Goal: Information Seeking & Learning: Learn about a topic

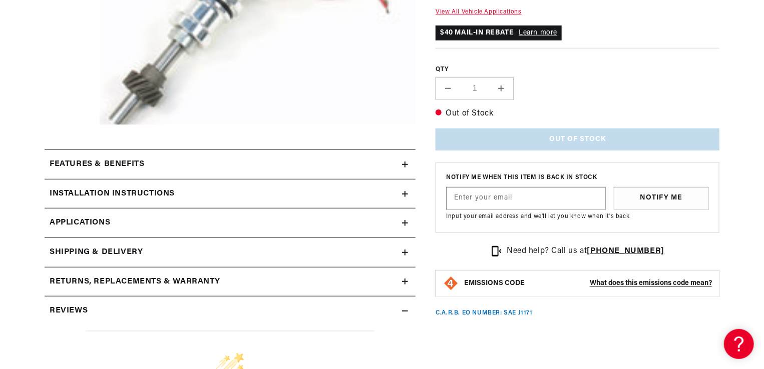
scroll to position [342, 0]
click at [205, 190] on div "Installation instructions" at bounding box center [223, 193] width 357 height 13
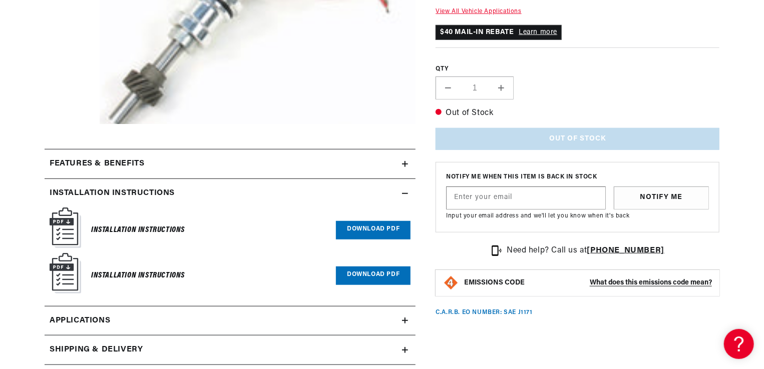
click at [354, 279] on link "Download PDF" at bounding box center [373, 276] width 75 height 19
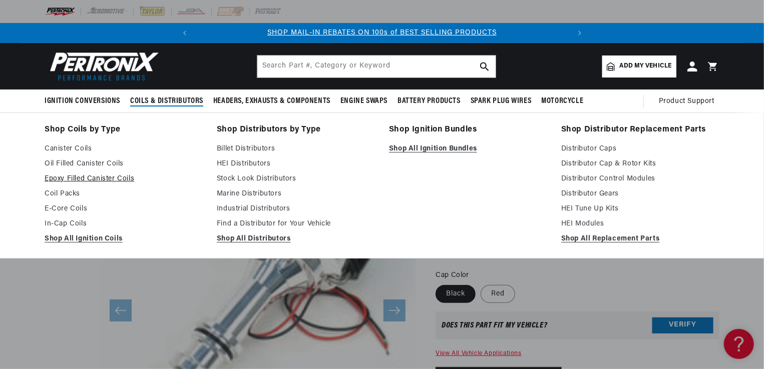
click at [84, 181] on link "Epoxy Filled Canister Coils" at bounding box center [124, 179] width 158 height 12
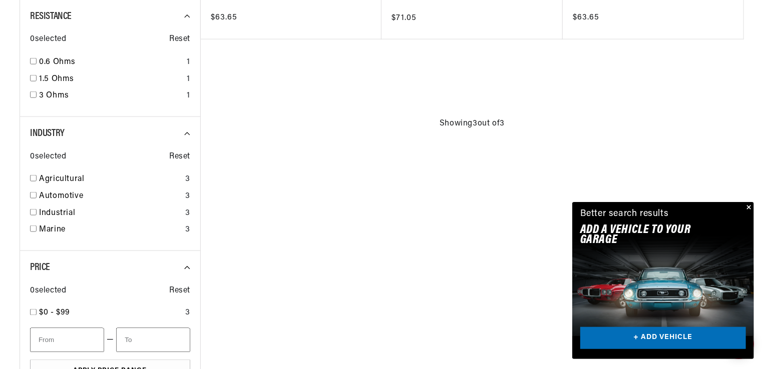
scroll to position [650, 0]
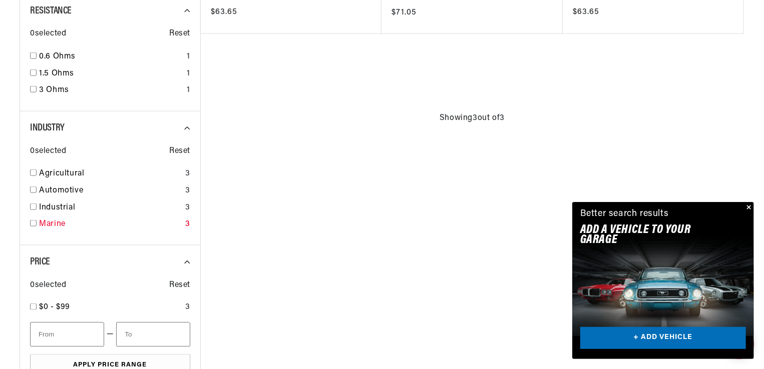
click at [58, 220] on link "Marine" at bounding box center [110, 224] width 142 height 13
checkbox input "true"
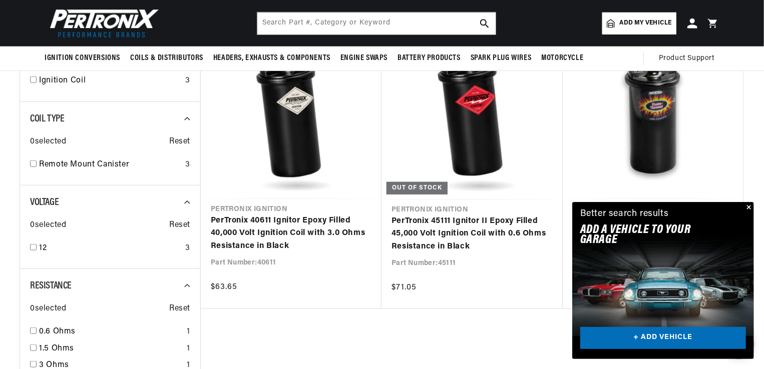
scroll to position [0, 373]
click at [750, 208] on button "Close" at bounding box center [748, 208] width 12 height 12
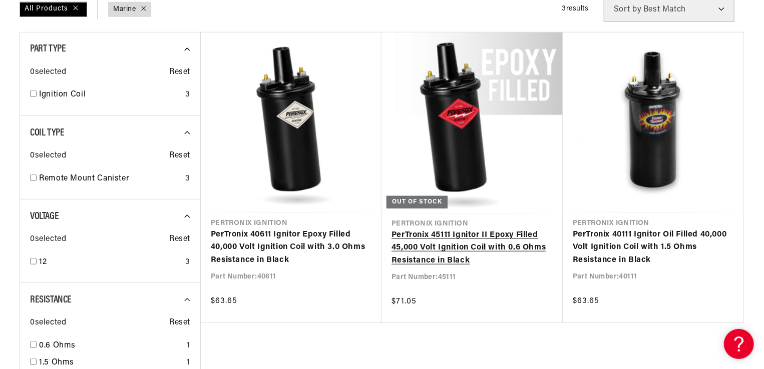
scroll to position [0, 0]
click at [461, 256] on link "PerTronix 45111 Ignitor II Epoxy Filled 45,000 Volt Ignition Coil with 0.6 Ohms…" at bounding box center [472, 248] width 161 height 39
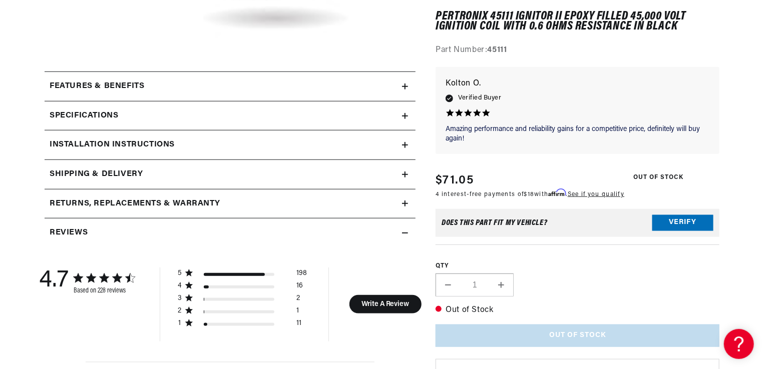
scroll to position [430, 0]
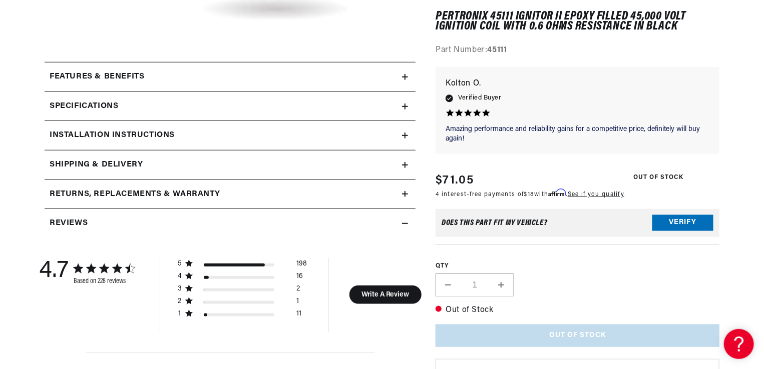
click at [363, 86] on summary "Features & Benefits" at bounding box center [230, 77] width 371 height 29
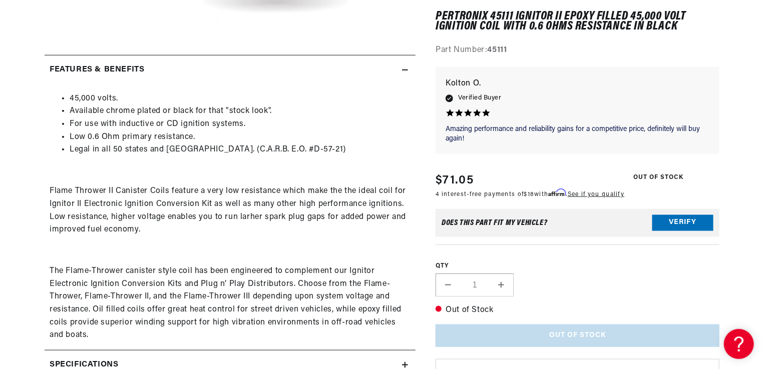
scroll to position [0, 373]
click at [216, 188] on p "Flame Thrower II Canister Coils feature a very low resistance which make the th…" at bounding box center [230, 210] width 361 height 51
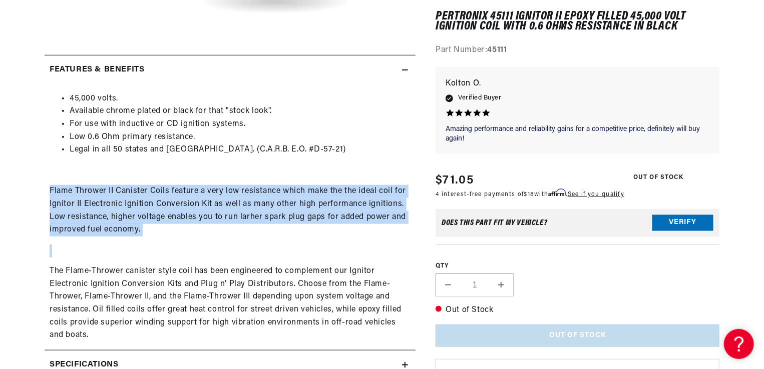
click at [216, 188] on p "Flame Thrower II Canister Coils feature a very low resistance which make the th…" at bounding box center [230, 210] width 361 height 51
drag, startPoint x: 216, startPoint y: 188, endPoint x: 185, endPoint y: 212, distance: 38.9
click at [185, 212] on p "Flame Thrower II Canister Coils feature a very low resistance which make the th…" at bounding box center [230, 210] width 361 height 51
click at [253, 221] on p "Flame Thrower II Canister Coils feature a very low resistance which make the th…" at bounding box center [230, 210] width 361 height 51
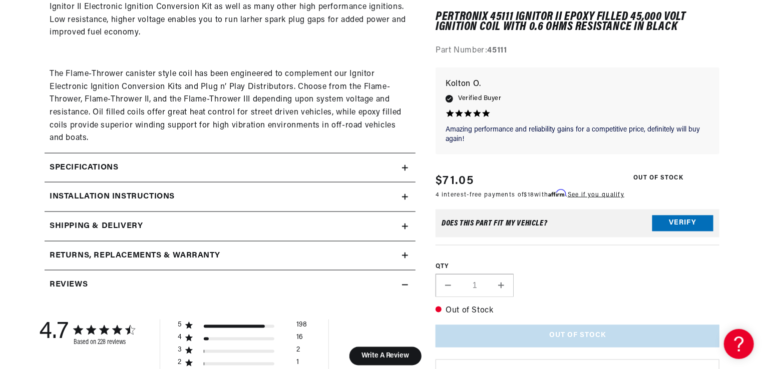
click at [236, 205] on summary "Installation instructions" at bounding box center [230, 197] width 371 height 29
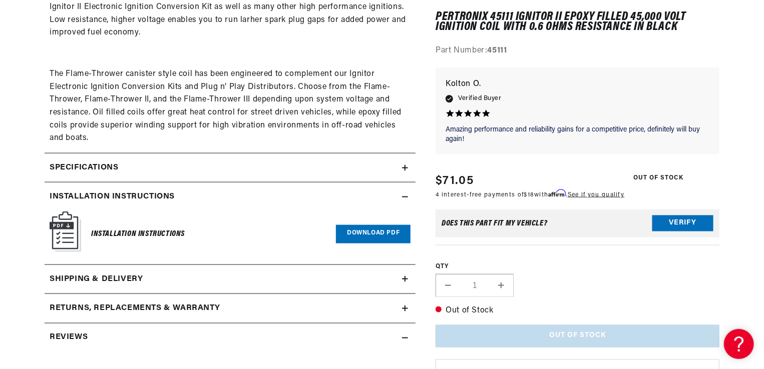
click at [349, 232] on link "Download PDF" at bounding box center [373, 234] width 75 height 19
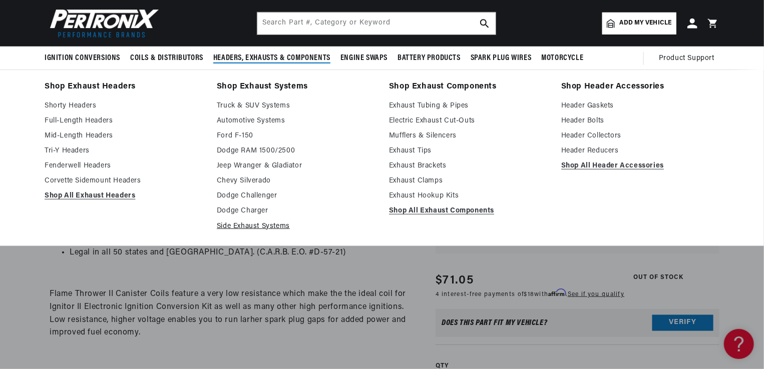
scroll to position [0, 0]
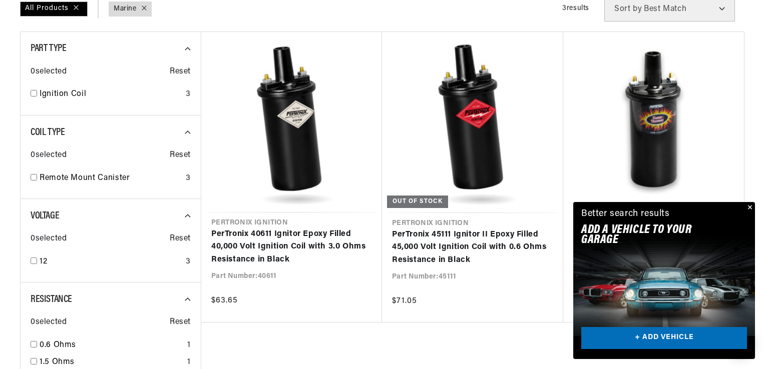
click at [747, 203] on div "Close dialog FIND THE RIGHT PARTS Take our quick quiz using the button below, a…" at bounding box center [382, 184] width 765 height 369
click at [747, 204] on button "Close" at bounding box center [748, 208] width 12 height 12
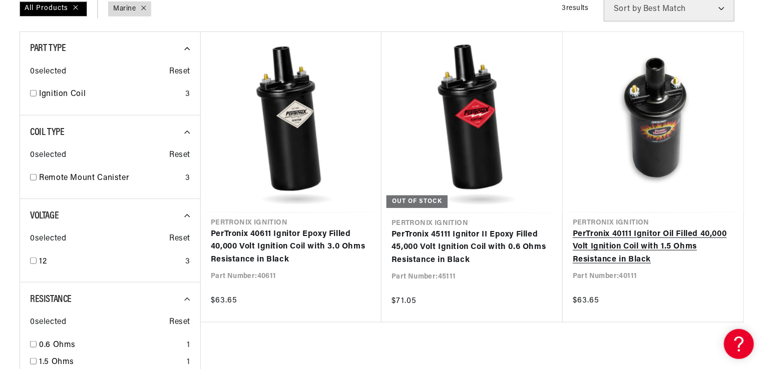
scroll to position [0, 373]
click at [647, 245] on link "PerTronix 40111 Ignitor Oil Filled 40,000 Volt Ignition Coil with 1.5 Ohms Resi…" at bounding box center [653, 247] width 161 height 39
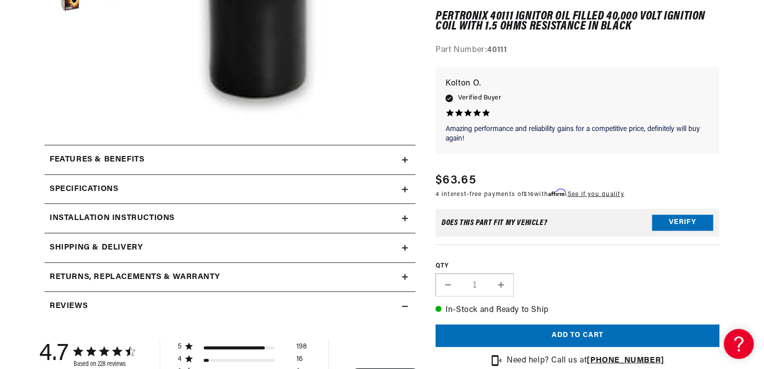
scroll to position [354, 0]
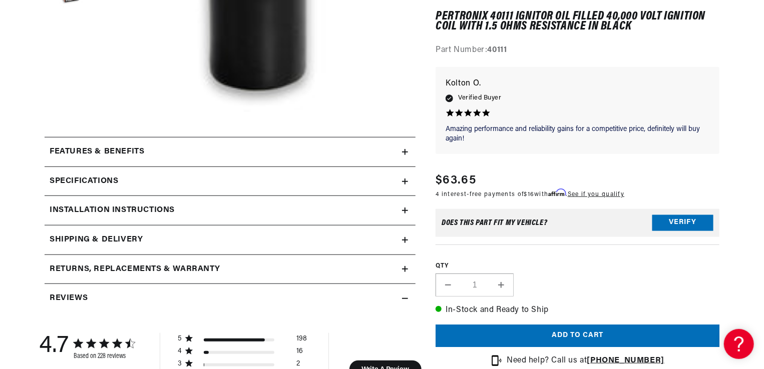
click at [227, 139] on summary "Features & Benefits" at bounding box center [230, 152] width 371 height 29
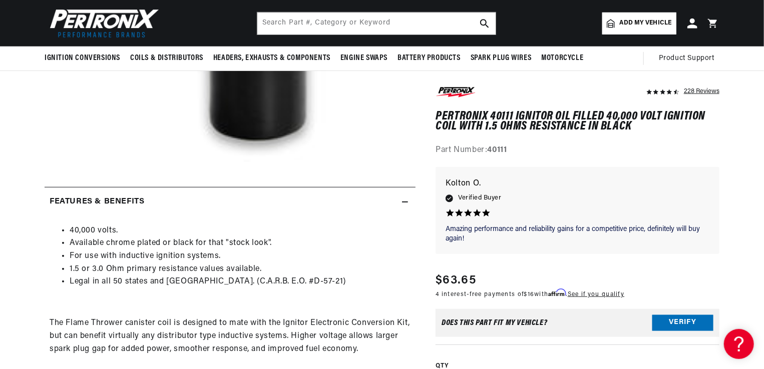
scroll to position [0, 373]
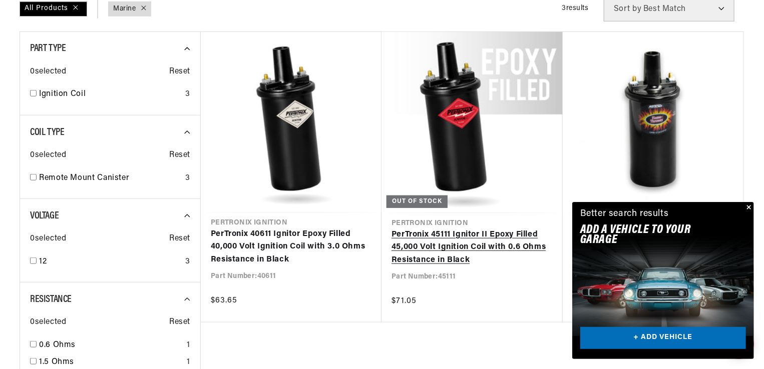
click at [465, 258] on link "PerTronix 45111 Ignitor II Epoxy Filled 45,000 Volt Ignition Coil with 0.6 Ohms…" at bounding box center [472, 248] width 161 height 39
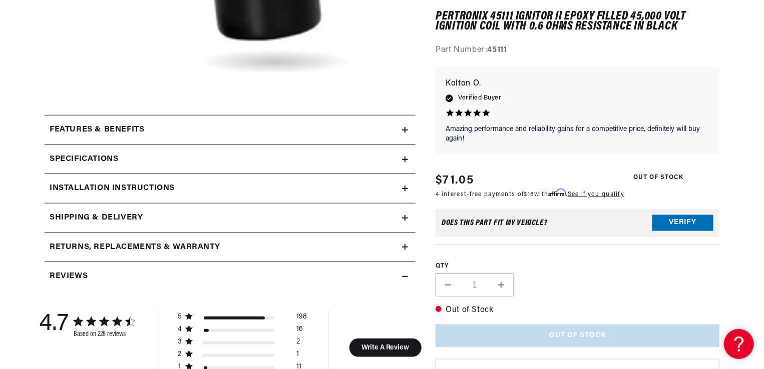
scroll to position [377, 0]
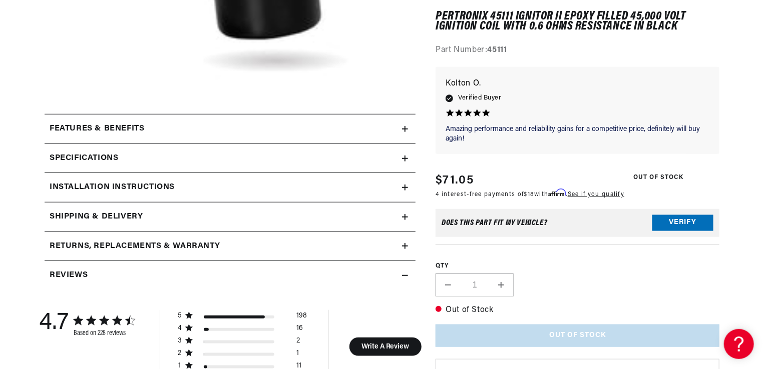
click at [204, 125] on div "Features & Benefits" at bounding box center [223, 129] width 357 height 13
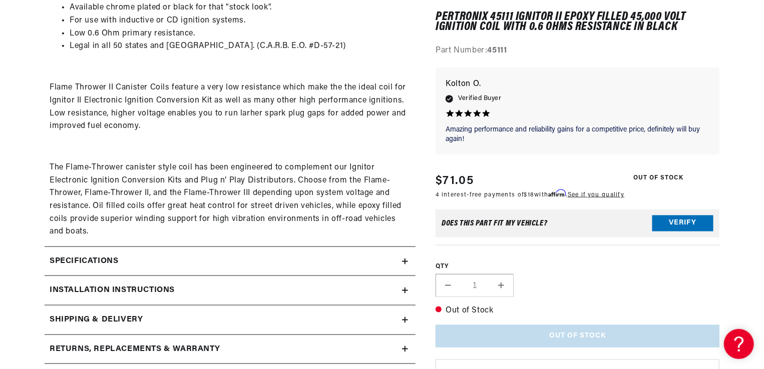
scroll to position [541, 0]
click at [171, 265] on div "Specifications" at bounding box center [223, 261] width 357 height 13
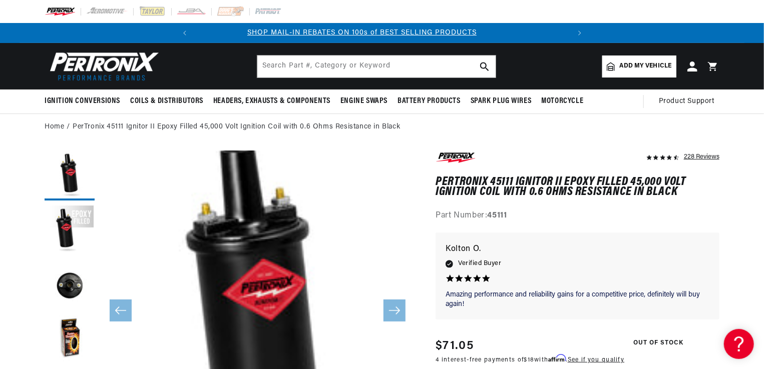
scroll to position [0, 0]
